Goal: Task Accomplishment & Management: Use online tool/utility

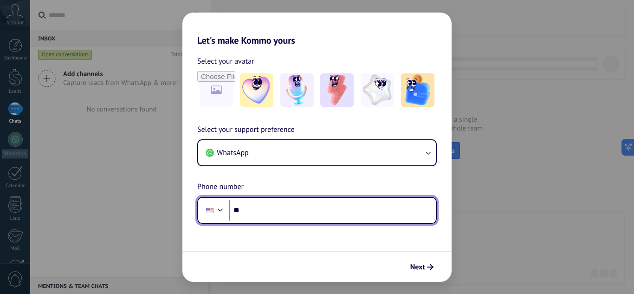
click at [215, 215] on div at bounding box center [210, 209] width 18 height 19
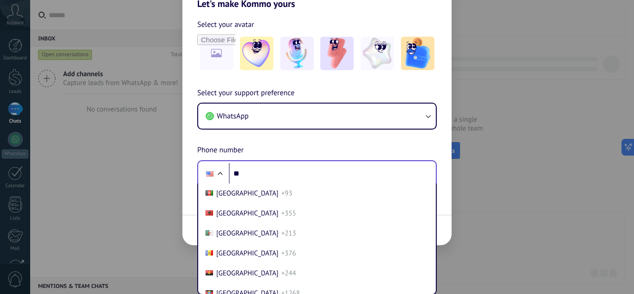
scroll to position [3917, 0]
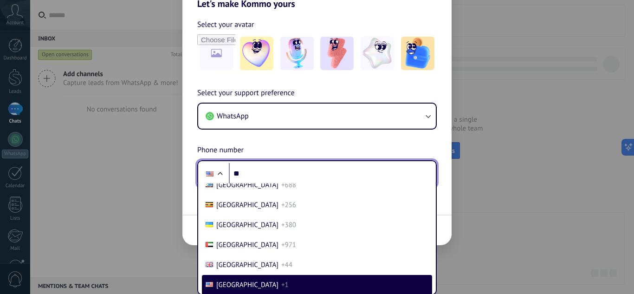
click at [263, 170] on div "Select your support preference WhatsApp Phone number Phone ** [GEOGRAPHIC_DATA]…" at bounding box center [316, 137] width 269 height 100
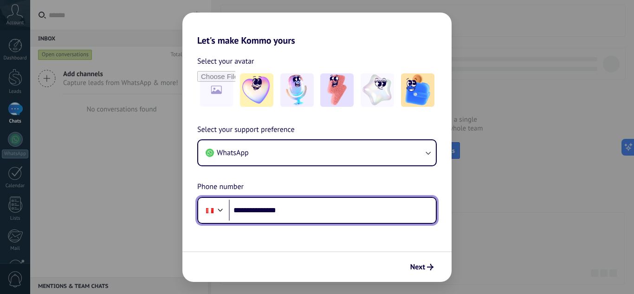
type input "**********"
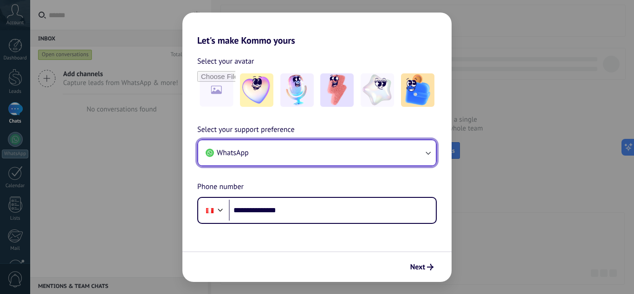
click at [390, 161] on button "WhatsApp" at bounding box center [316, 152] width 237 height 25
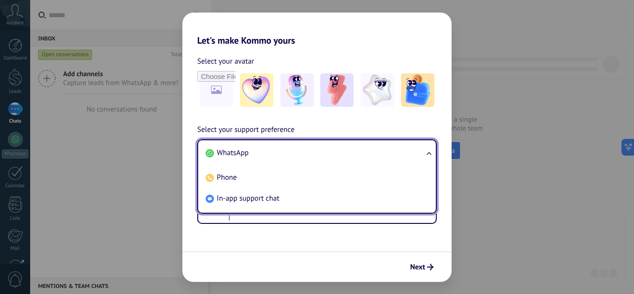
click at [390, 161] on li "WhatsApp" at bounding box center [315, 152] width 226 height 21
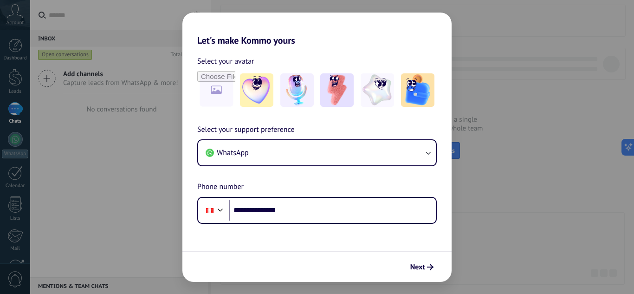
click at [270, 43] on h2 "Let's make Kommo yours" at bounding box center [316, 29] width 269 height 33
click at [252, 83] on img at bounding box center [256, 89] width 33 height 33
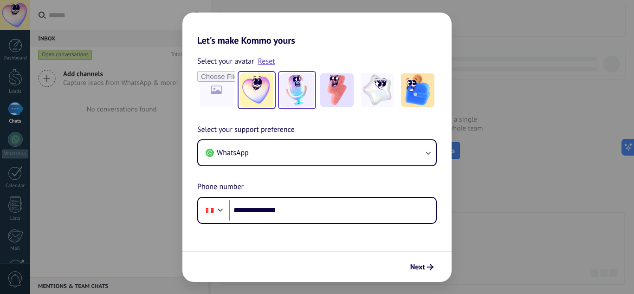
click at [304, 101] on img at bounding box center [296, 89] width 33 height 33
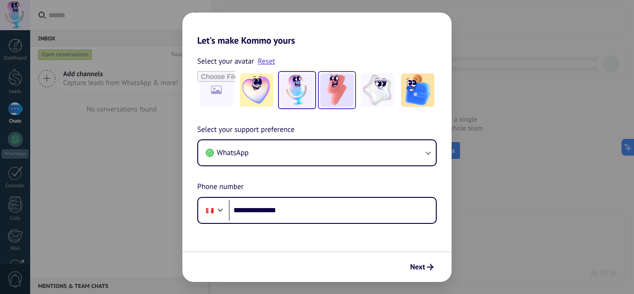
click at [332, 96] on img at bounding box center [336, 89] width 33 height 33
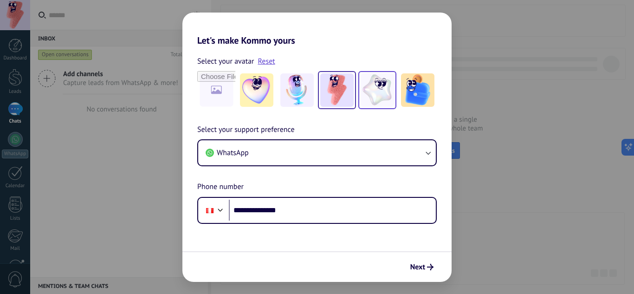
click at [373, 95] on img at bounding box center [376, 89] width 33 height 33
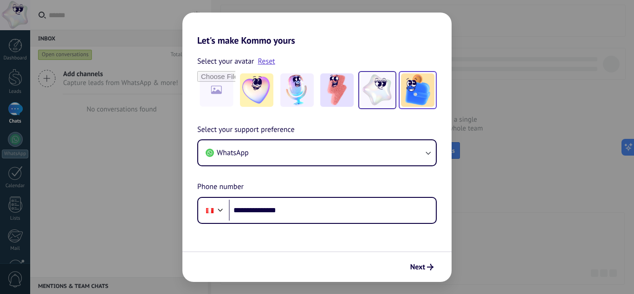
click at [420, 93] on img at bounding box center [417, 89] width 33 height 33
click at [429, 269] on icon "submit" at bounding box center [430, 266] width 6 height 6
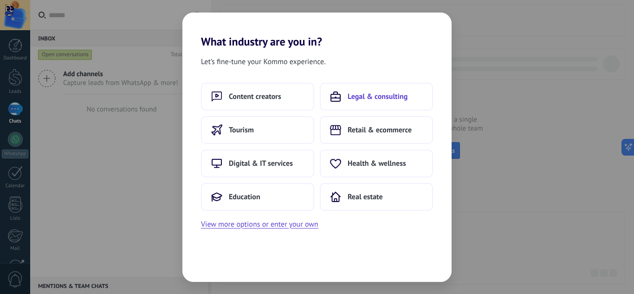
click at [405, 100] on span "Legal & consulting" at bounding box center [377, 96] width 60 height 9
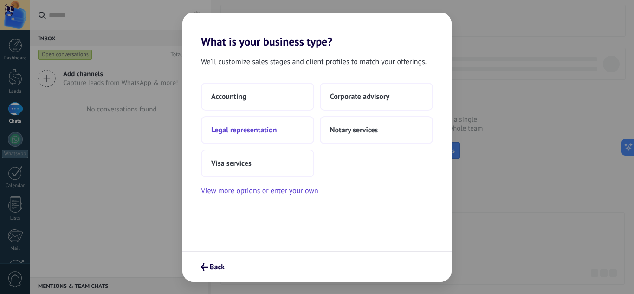
click at [276, 123] on button "Legal representation" at bounding box center [257, 130] width 113 height 28
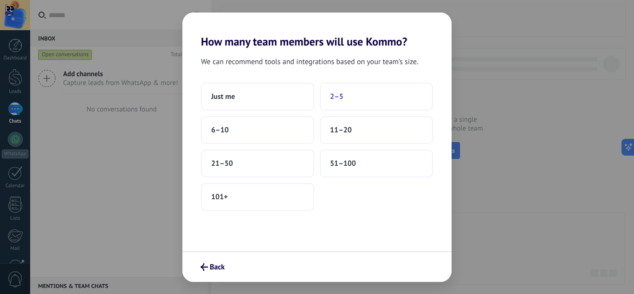
click at [361, 94] on button "2–5" at bounding box center [376, 97] width 113 height 28
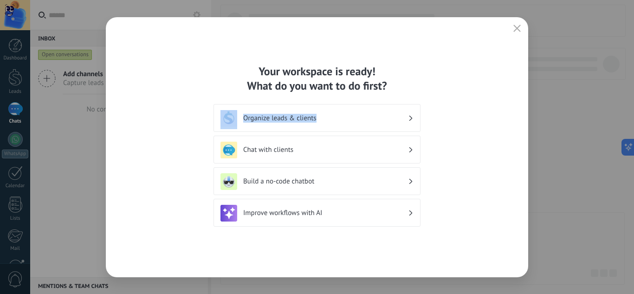
drag, startPoint x: 368, startPoint y: 123, endPoint x: 423, endPoint y: 80, distance: 70.0
click at [423, 80] on div "Your workspace is ready! What do you want to do first? Organize leads & clients…" at bounding box center [317, 147] width 422 height 260
click at [390, 127] on div "Organize leads & clients" at bounding box center [316, 118] width 207 height 28
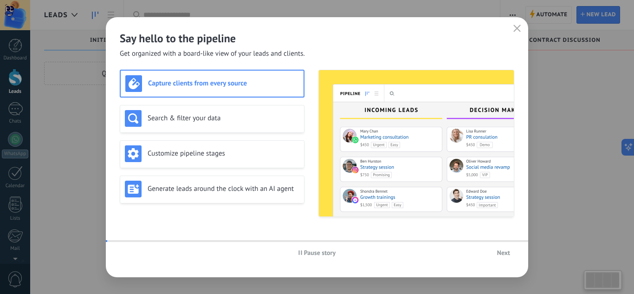
click at [365, 125] on img at bounding box center [416, 143] width 195 height 146
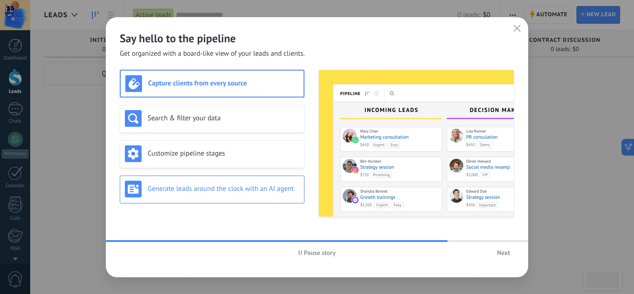
click at [260, 195] on div "Generate leads around the clock with an AI agent" at bounding box center [212, 188] width 174 height 17
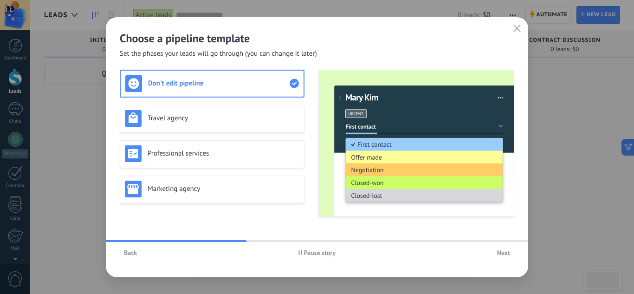
click at [130, 253] on span "Back" at bounding box center [130, 252] width 13 height 6
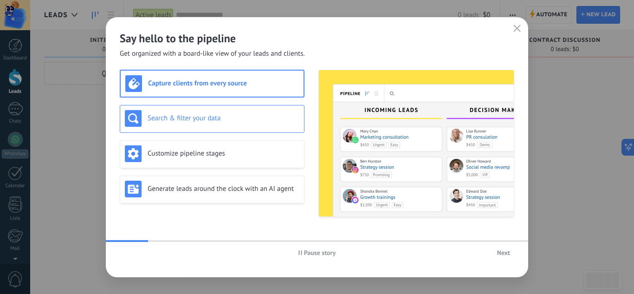
click at [230, 123] on div "Search & filter your data" at bounding box center [212, 118] width 174 height 17
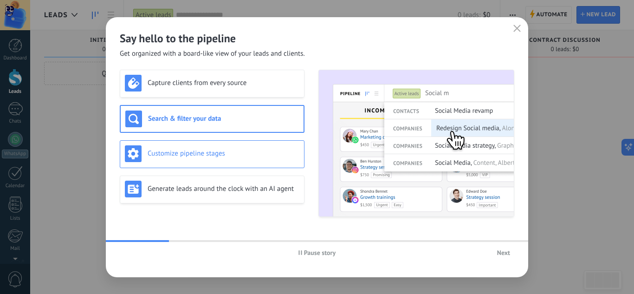
click at [232, 149] on h3 "Customize pipeline stages" at bounding box center [223, 153] width 152 height 9
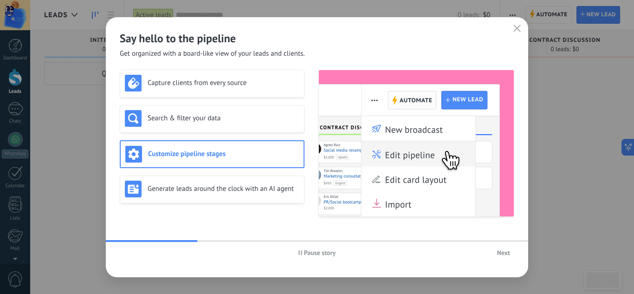
click at [233, 172] on div "Capture clients from every source Search & filter your data Customize pipeline …" at bounding box center [212, 143] width 185 height 147
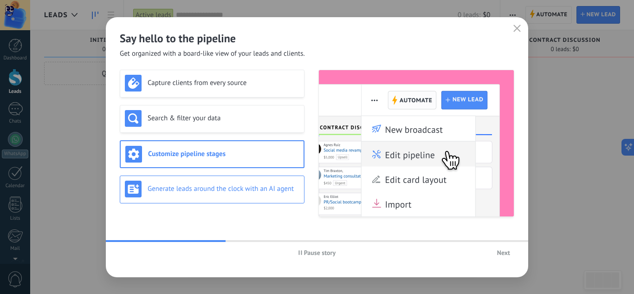
click at [233, 186] on h3 "Generate leads around the clock with an AI agent" at bounding box center [223, 188] width 152 height 9
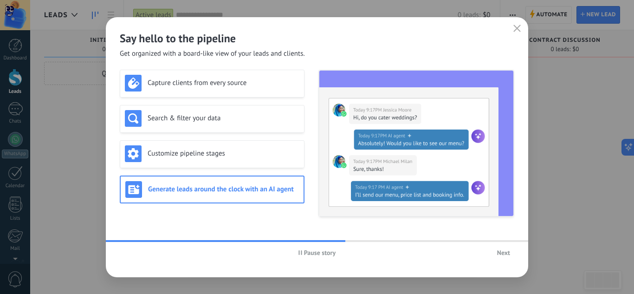
click at [503, 253] on span "Next" at bounding box center [503, 252] width 13 height 6
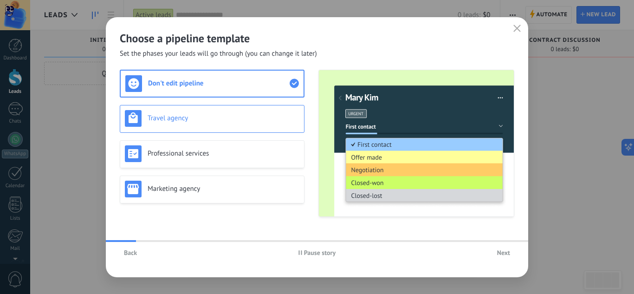
click at [259, 120] on h3 "Travel agency" at bounding box center [223, 118] width 152 height 9
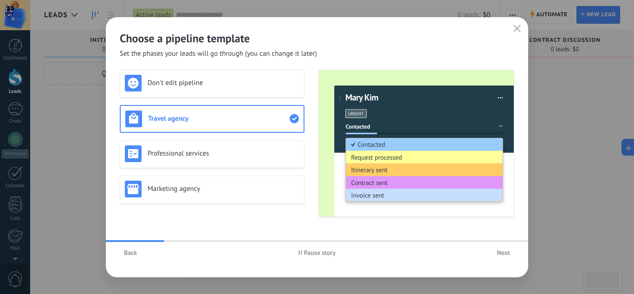
click at [255, 138] on div "Don't edit pipeline Travel agency Professional services Marketing agency" at bounding box center [212, 143] width 185 height 147
click at [247, 144] on div "Professional services" at bounding box center [212, 154] width 185 height 28
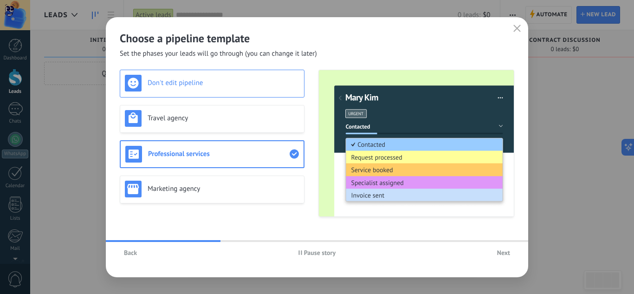
click at [257, 78] on h3 "Don't edit pipeline" at bounding box center [223, 82] width 152 height 9
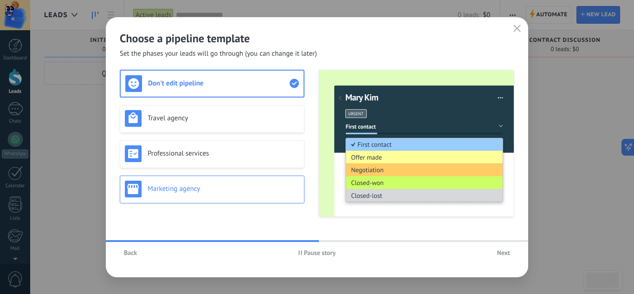
click at [256, 179] on div "Marketing agency" at bounding box center [212, 189] width 185 height 28
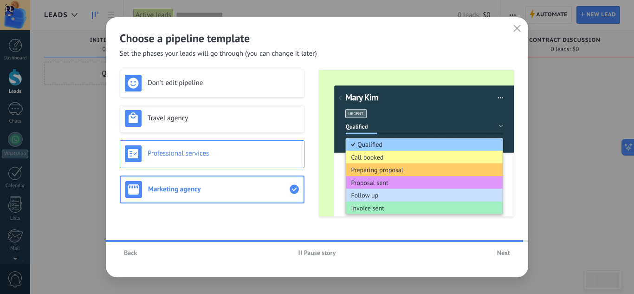
click at [264, 156] on h3 "Professional services" at bounding box center [223, 153] width 152 height 9
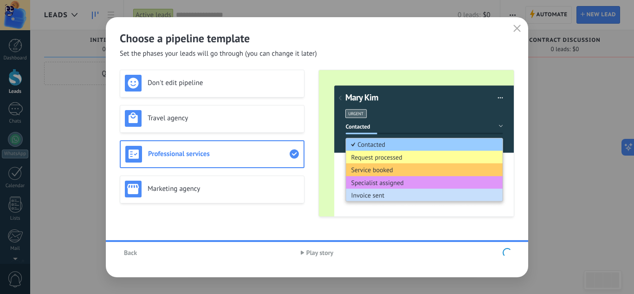
click at [264, 130] on div "Don't edit pipeline Travel agency Professional services Marketing agency" at bounding box center [212, 143] width 185 height 147
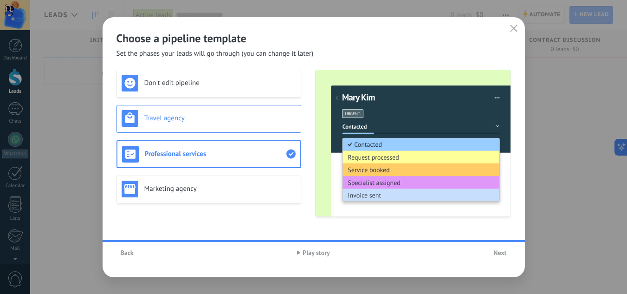
click at [262, 113] on div "Travel agency" at bounding box center [209, 118] width 174 height 17
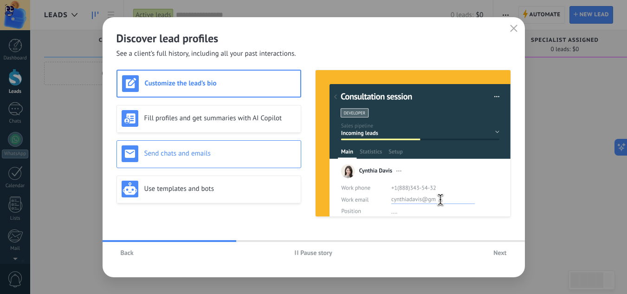
click at [239, 164] on div "Send chats and emails" at bounding box center [208, 154] width 185 height 28
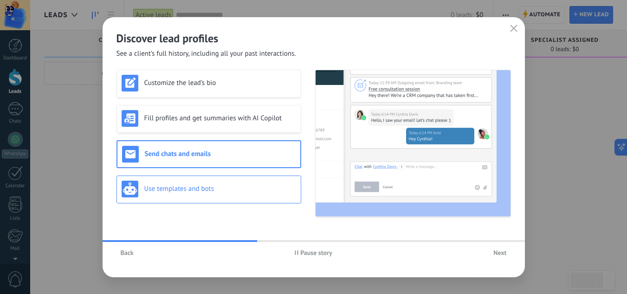
click at [243, 184] on div "Use templates and bots" at bounding box center [209, 188] width 174 height 17
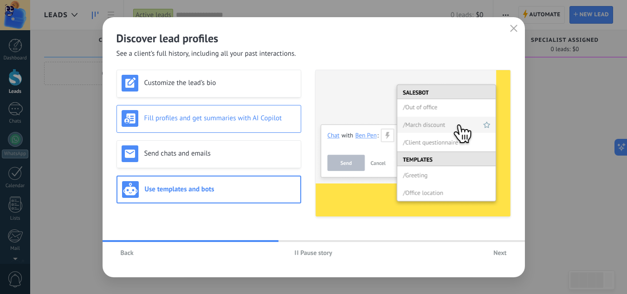
click at [234, 128] on div "Fill profiles and get summaries with AI Copilot" at bounding box center [208, 119] width 185 height 28
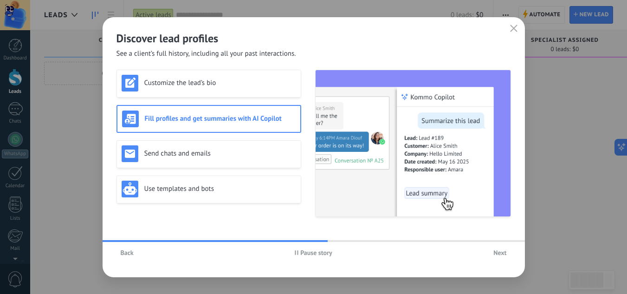
click at [497, 249] on span "Next" at bounding box center [499, 252] width 13 height 6
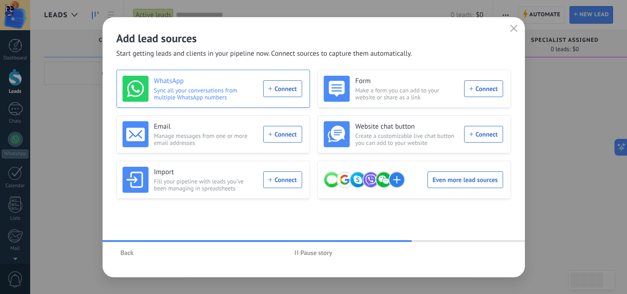
click at [302, 89] on div "WhatsApp Sync all your conversations from multiple WhatsApp numbers Connect" at bounding box center [212, 89] width 193 height 38
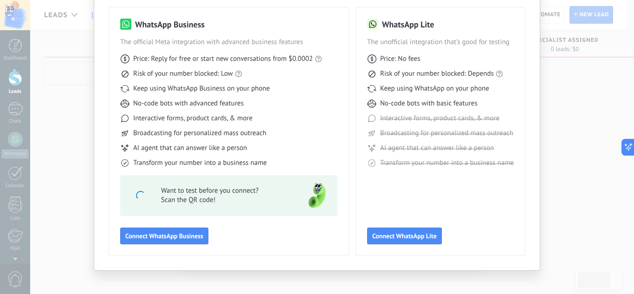
scroll to position [70, 0]
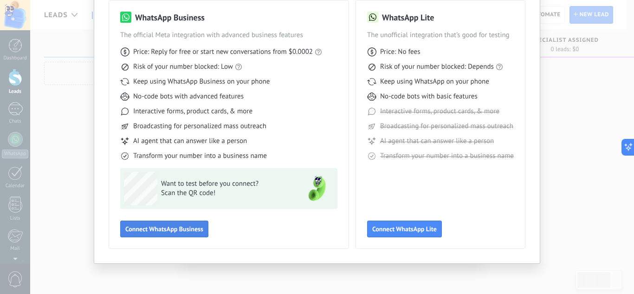
click at [180, 231] on span "Connect WhatsApp Business" at bounding box center [164, 228] width 78 height 6
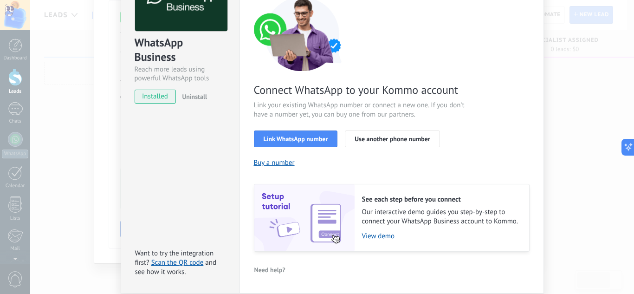
scroll to position [93, 0]
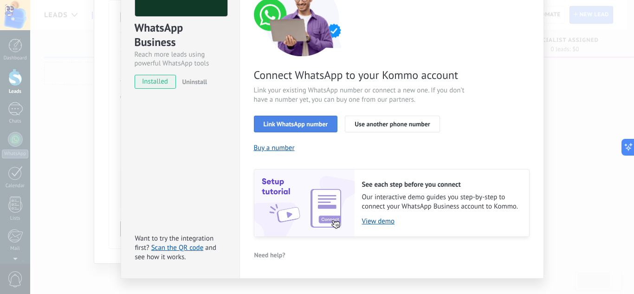
click at [320, 127] on span "Link WhatsApp number" at bounding box center [295, 124] width 64 height 6
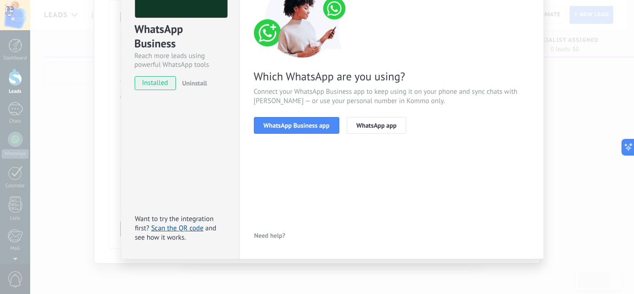
scroll to position [91, 0]
click at [298, 118] on button "WhatsApp Business app" at bounding box center [296, 125] width 85 height 17
